Goal: Task Accomplishment & Management: Use online tool/utility

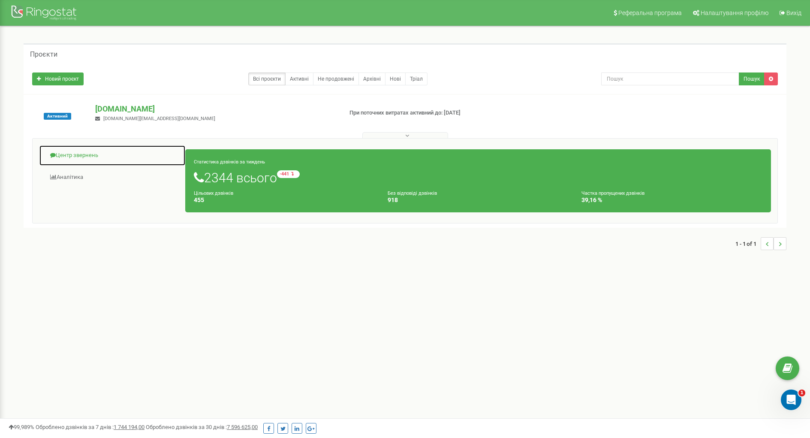
click at [95, 158] on link "Центр звернень" at bounding box center [112, 155] width 147 height 21
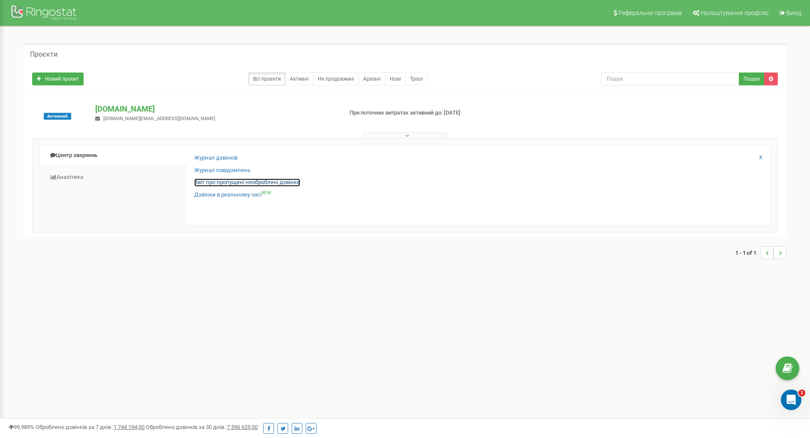
click at [242, 183] on link "Звіт про пропущені необроблені дзвінки" at bounding box center [247, 182] width 106 height 8
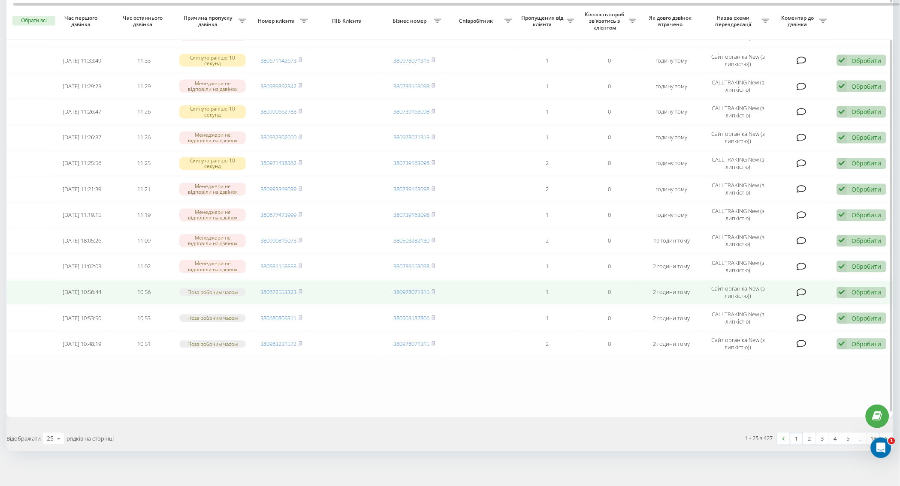
scroll to position [406, 0]
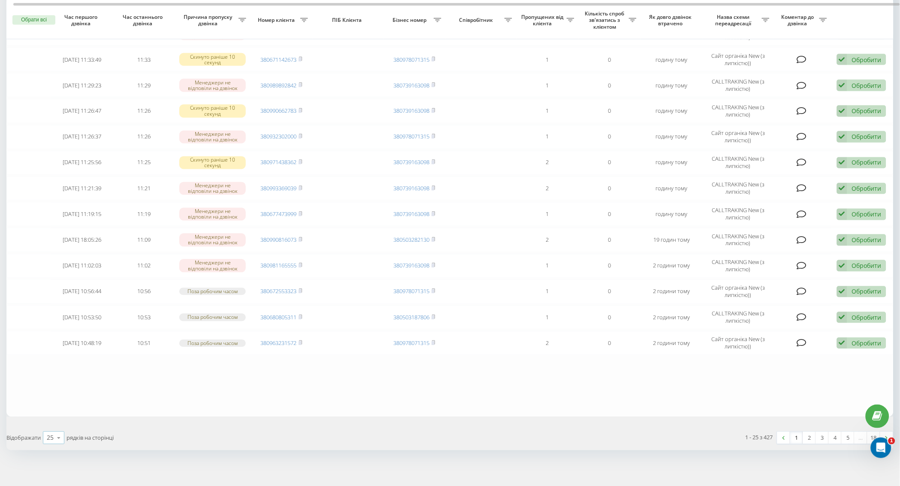
click at [45, 432] on div "25 10 25 50 100" at bounding box center [53, 438] width 21 height 13
click at [51, 409] on span "50" at bounding box center [50, 413] width 7 height 8
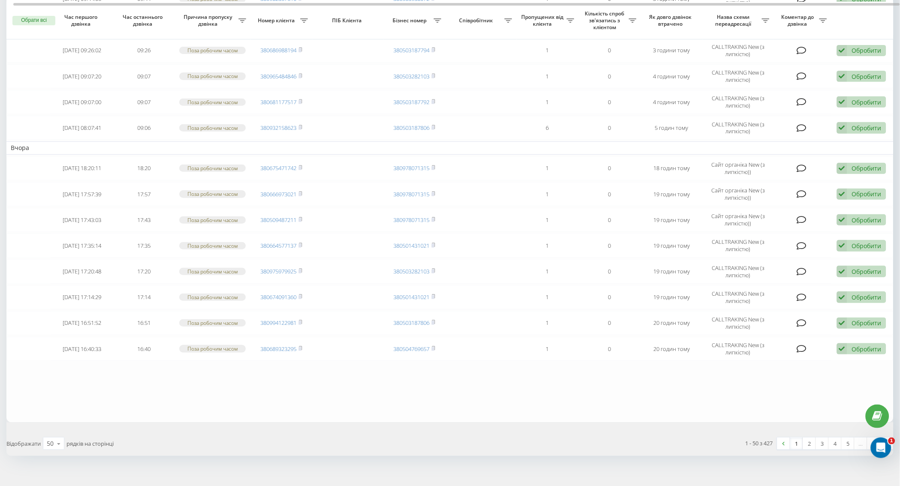
scroll to position [1061, 0]
click at [62, 435] on icon at bounding box center [58, 443] width 13 height 17
click at [59, 425] on div "100" at bounding box center [53, 431] width 21 height 12
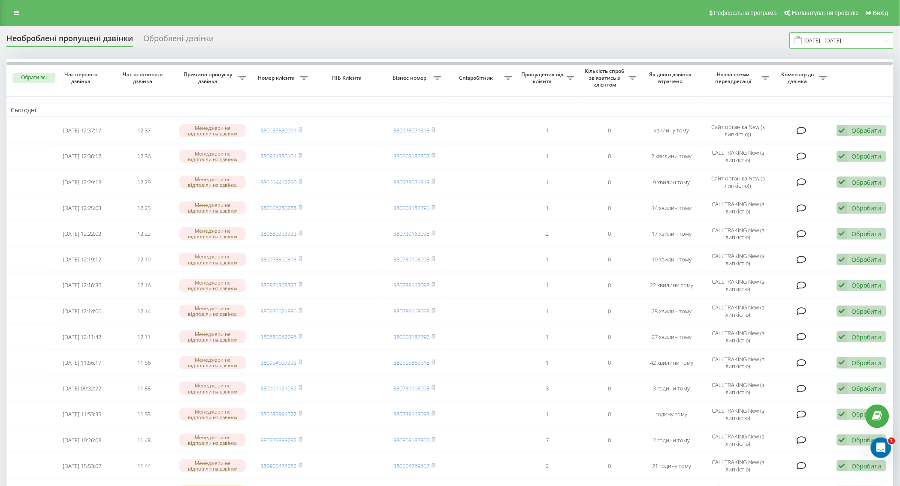
drag, startPoint x: 839, startPoint y: 42, endPoint x: 837, endPoint y: 48, distance: 6.1
click at [839, 43] on input "21.08.2025 - 21.09.2025" at bounding box center [841, 40] width 104 height 17
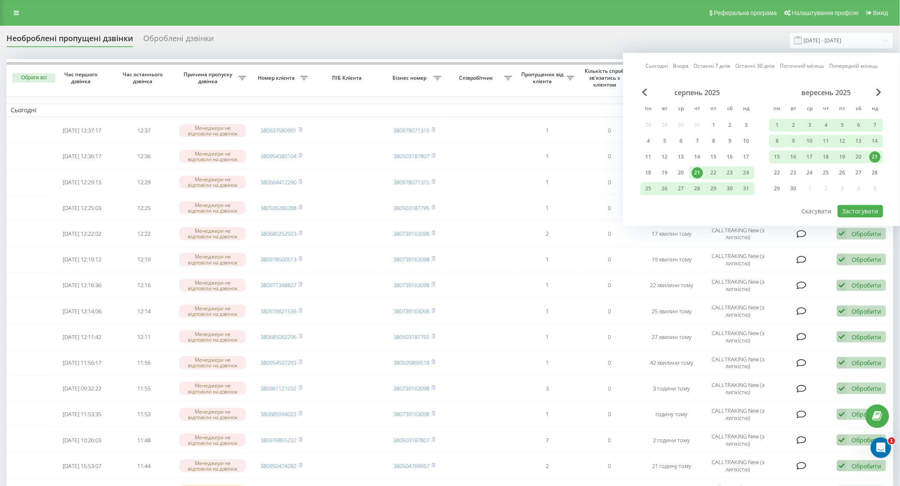
click at [877, 157] on div "21" at bounding box center [874, 156] width 11 height 11
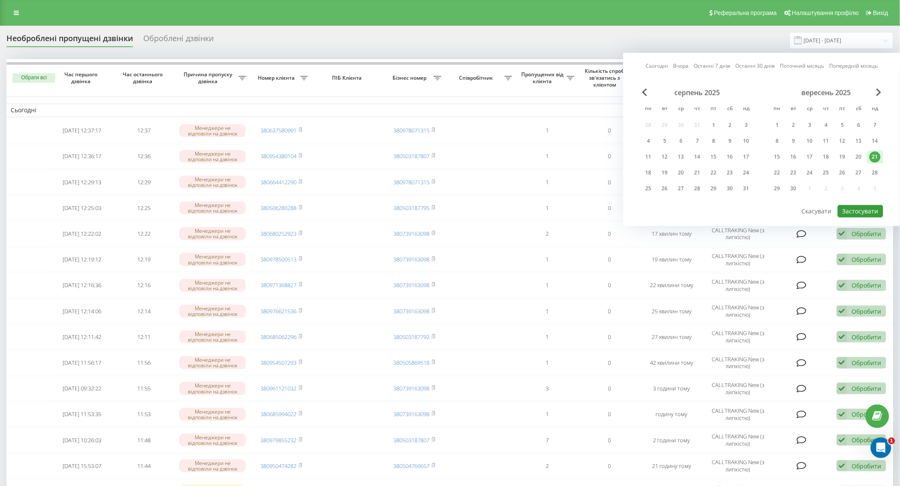
click at [868, 213] on button "Застосувати" at bounding box center [859, 211] width 45 height 12
type input "[DATE] - [DATE]"
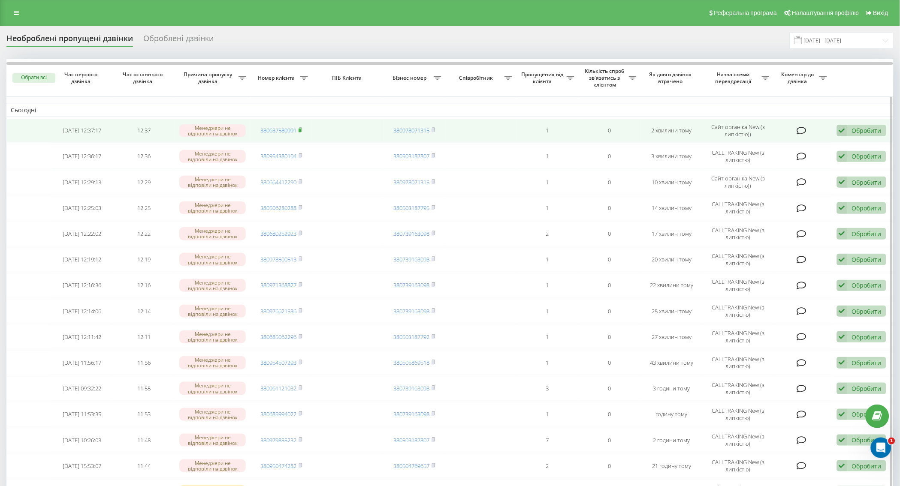
click at [301, 129] on rect at bounding box center [299, 131] width 3 height 4
